Goal: Information Seeking & Learning: Find specific page/section

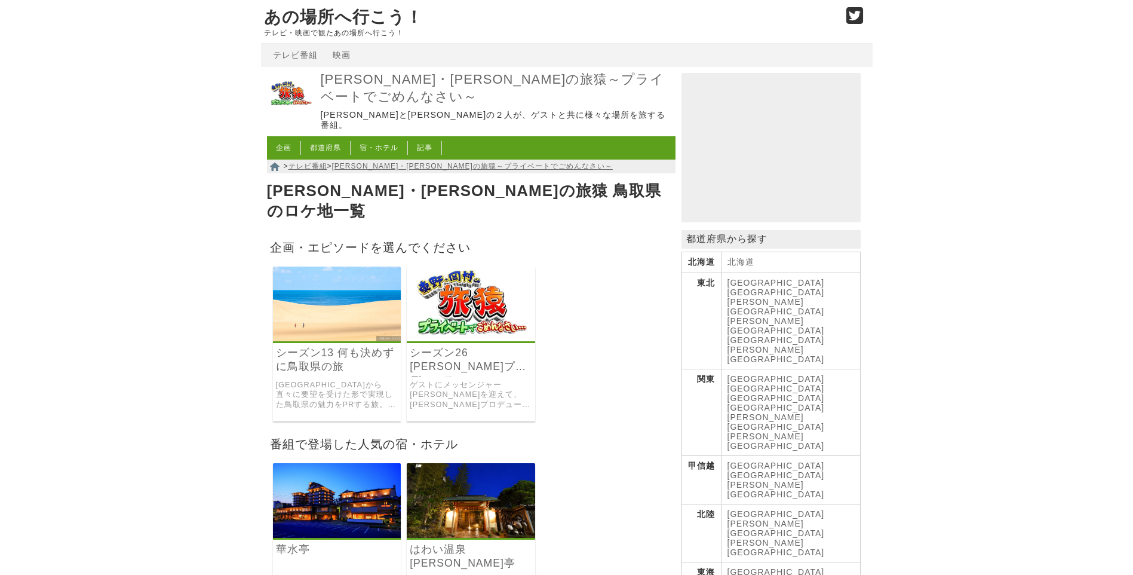
click at [489, 277] on img at bounding box center [471, 303] width 128 height 75
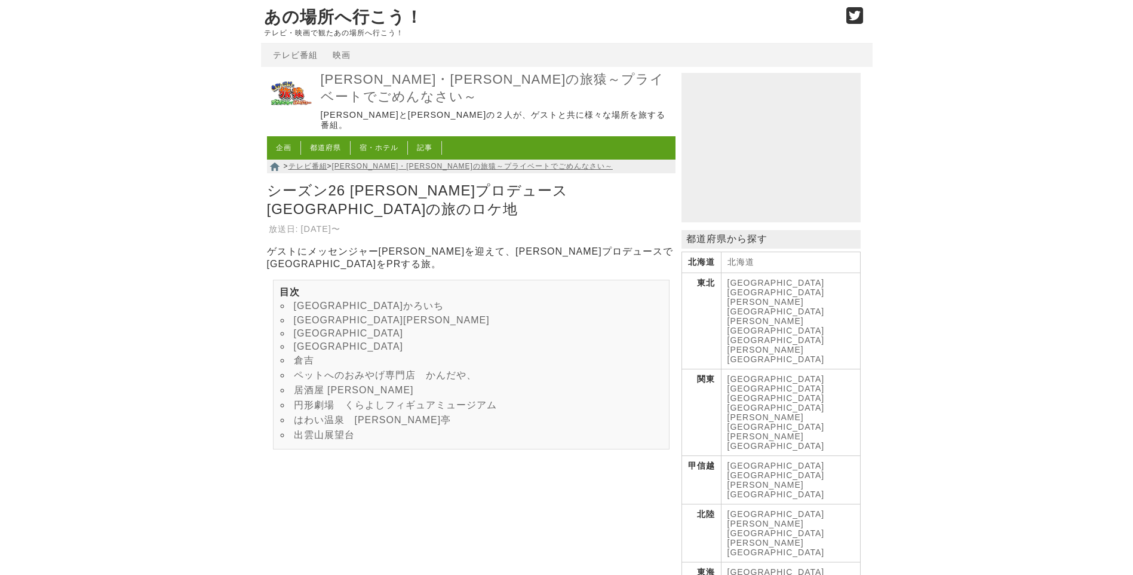
click at [324, 400] on link "円形劇場　くらよしフィギュアミュージアム" at bounding box center [395, 405] width 203 height 10
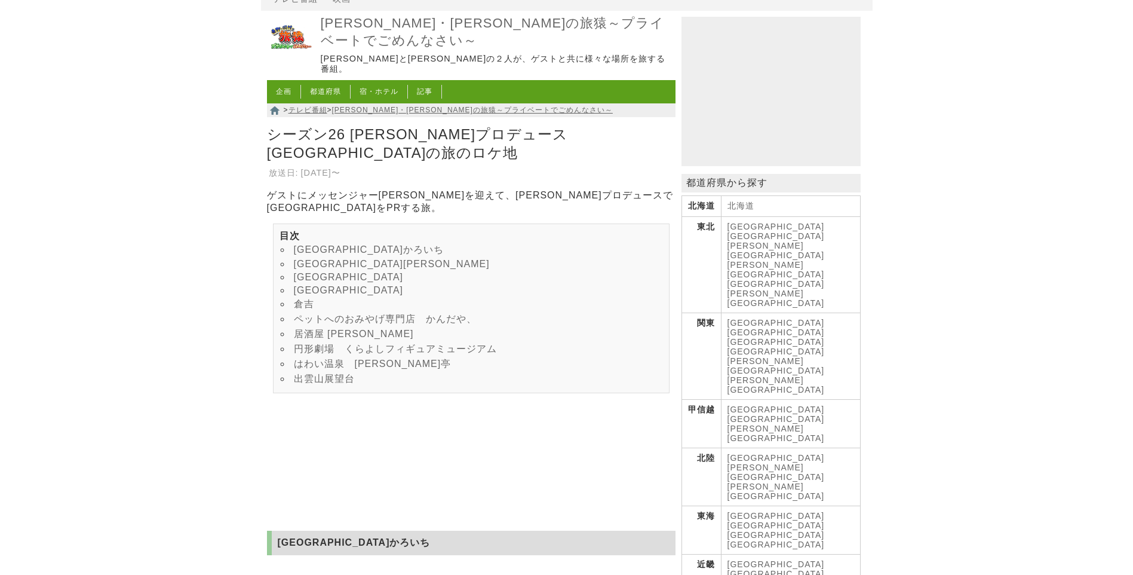
scroll to position [35, 0]
